Goal: Task Accomplishment & Management: Manage account settings

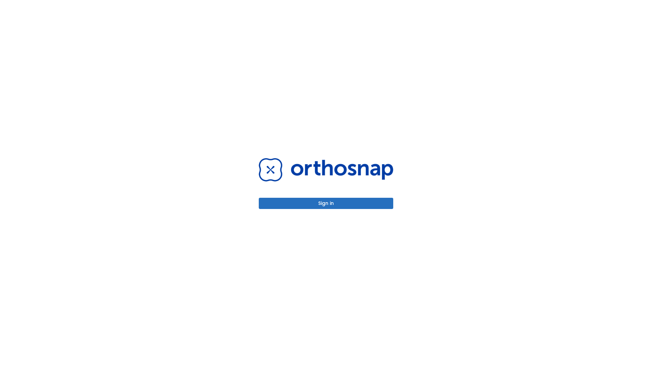
click at [326, 203] on button "Sign in" at bounding box center [326, 203] width 134 height 11
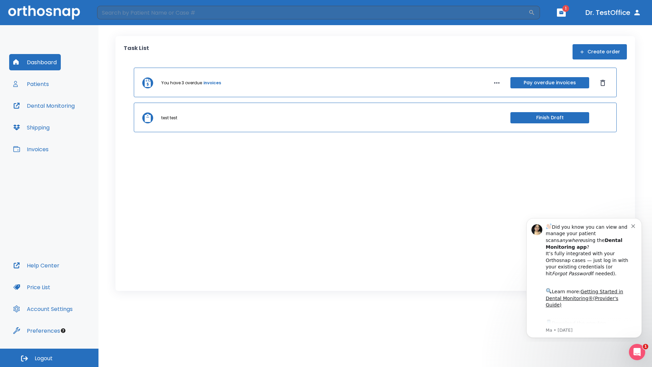
click at [49, 358] on span "Logout" at bounding box center [44, 358] width 18 height 7
